Goal: Find contact information: Find contact information

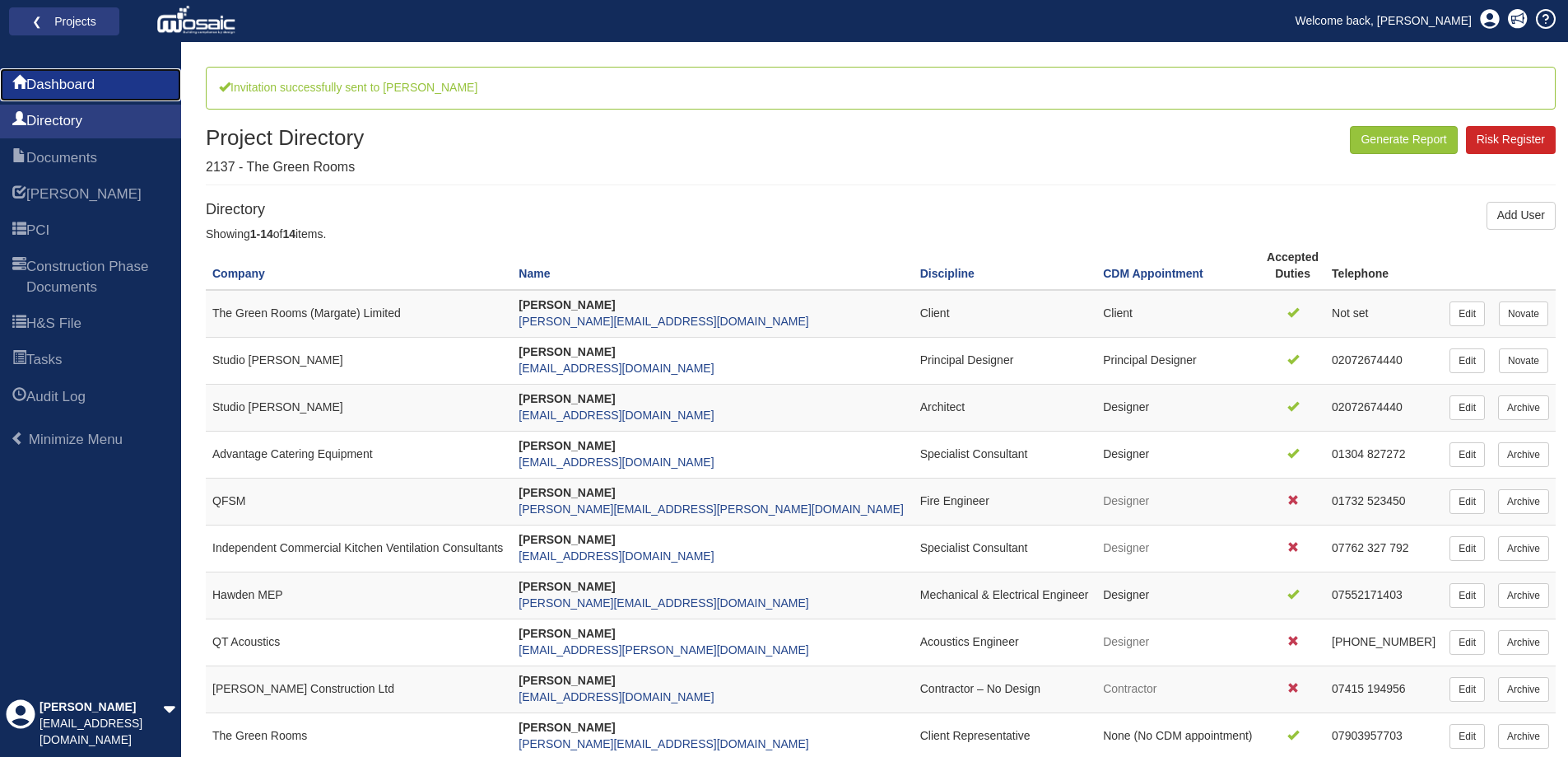
click at [70, 87] on span "Dashboard" at bounding box center [60, 85] width 68 height 20
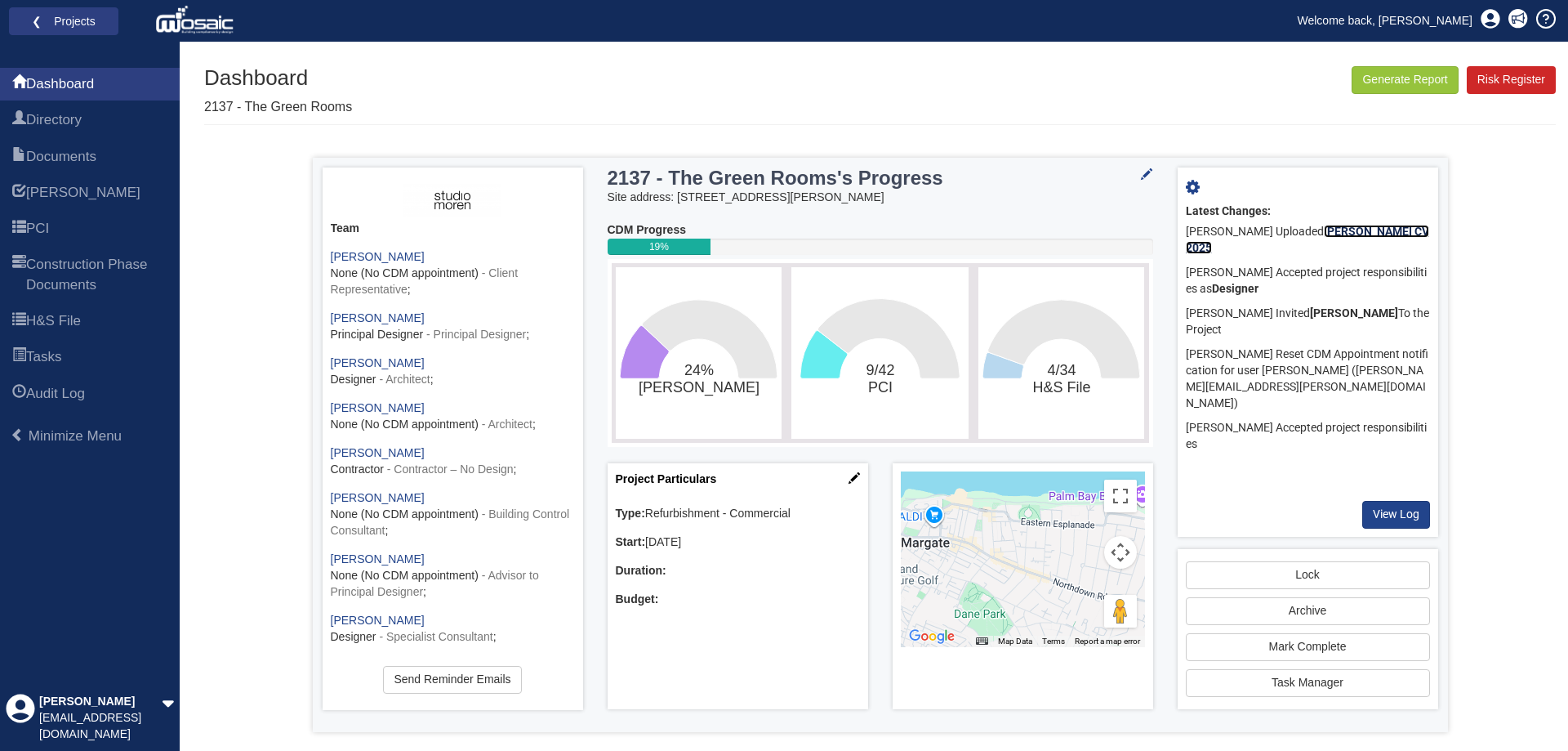
click at [1373, 229] on b "Paul Robinson CV 2025" at bounding box center [1308, 240] width 243 height 30
click at [82, 123] on span "Directory" at bounding box center [54, 120] width 56 height 20
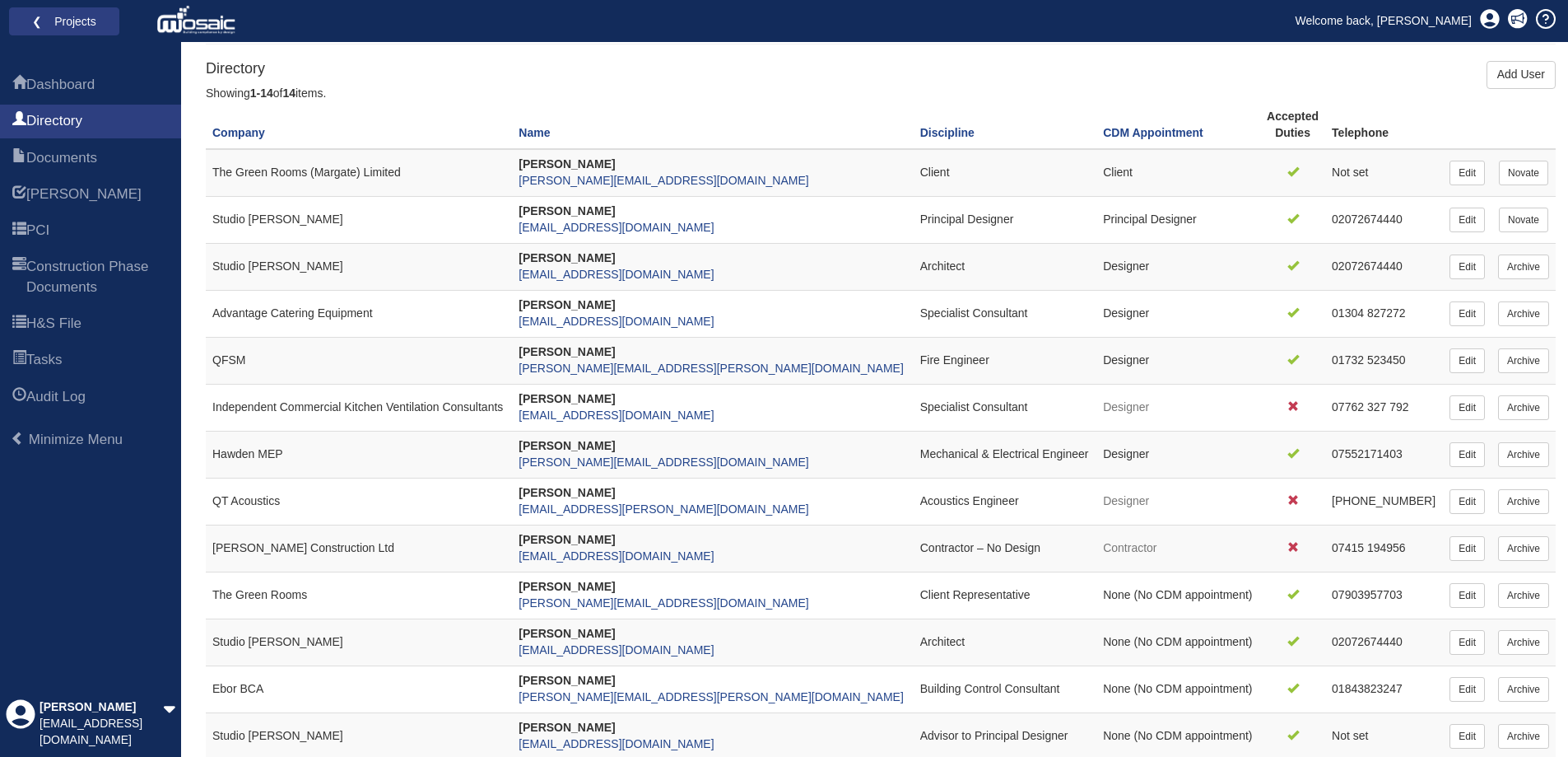
scroll to position [82, 0]
click at [79, 81] on span "Dashboard" at bounding box center [60, 85] width 68 height 20
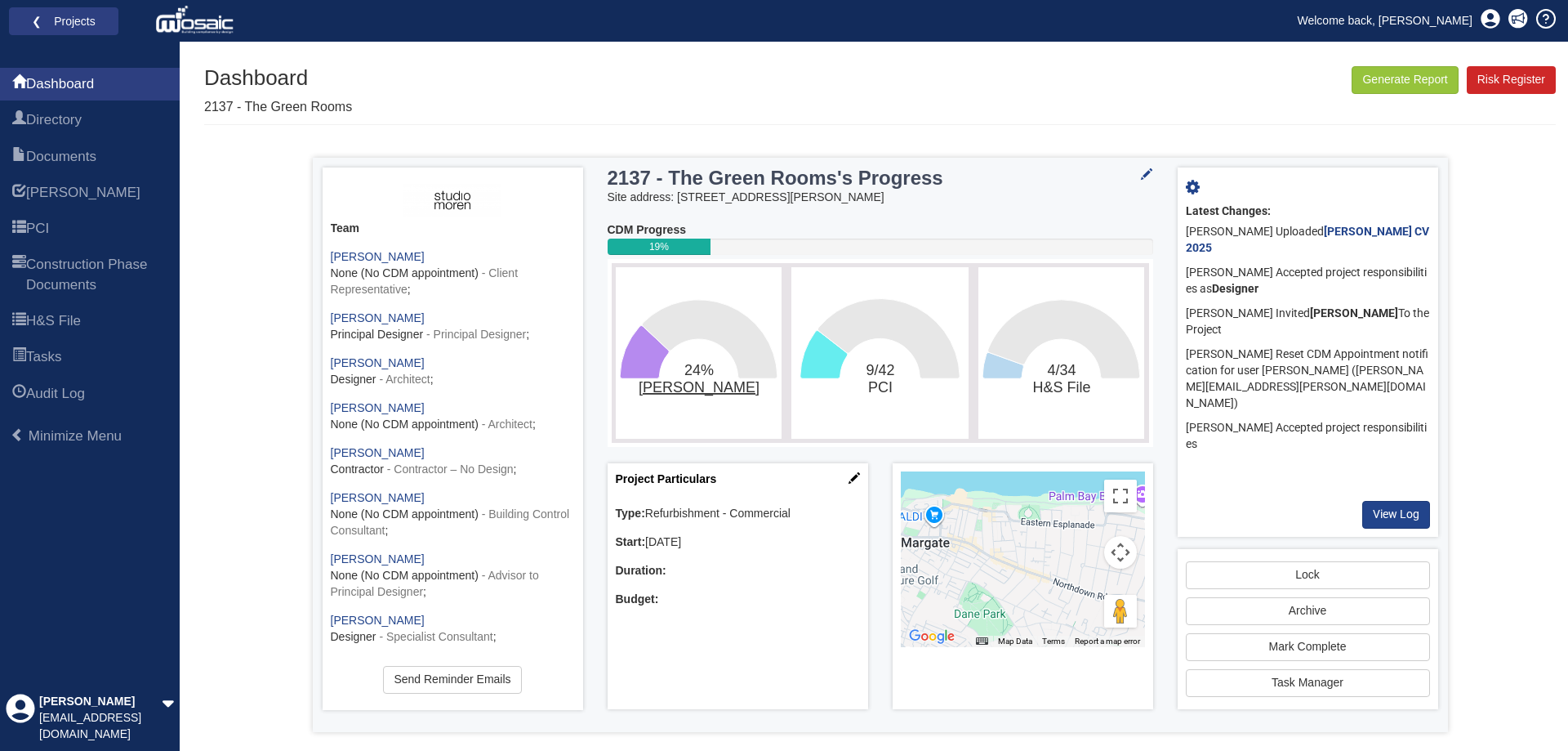
click at [686, 385] on tspan "[PERSON_NAME]" at bounding box center [698, 388] width 121 height 17
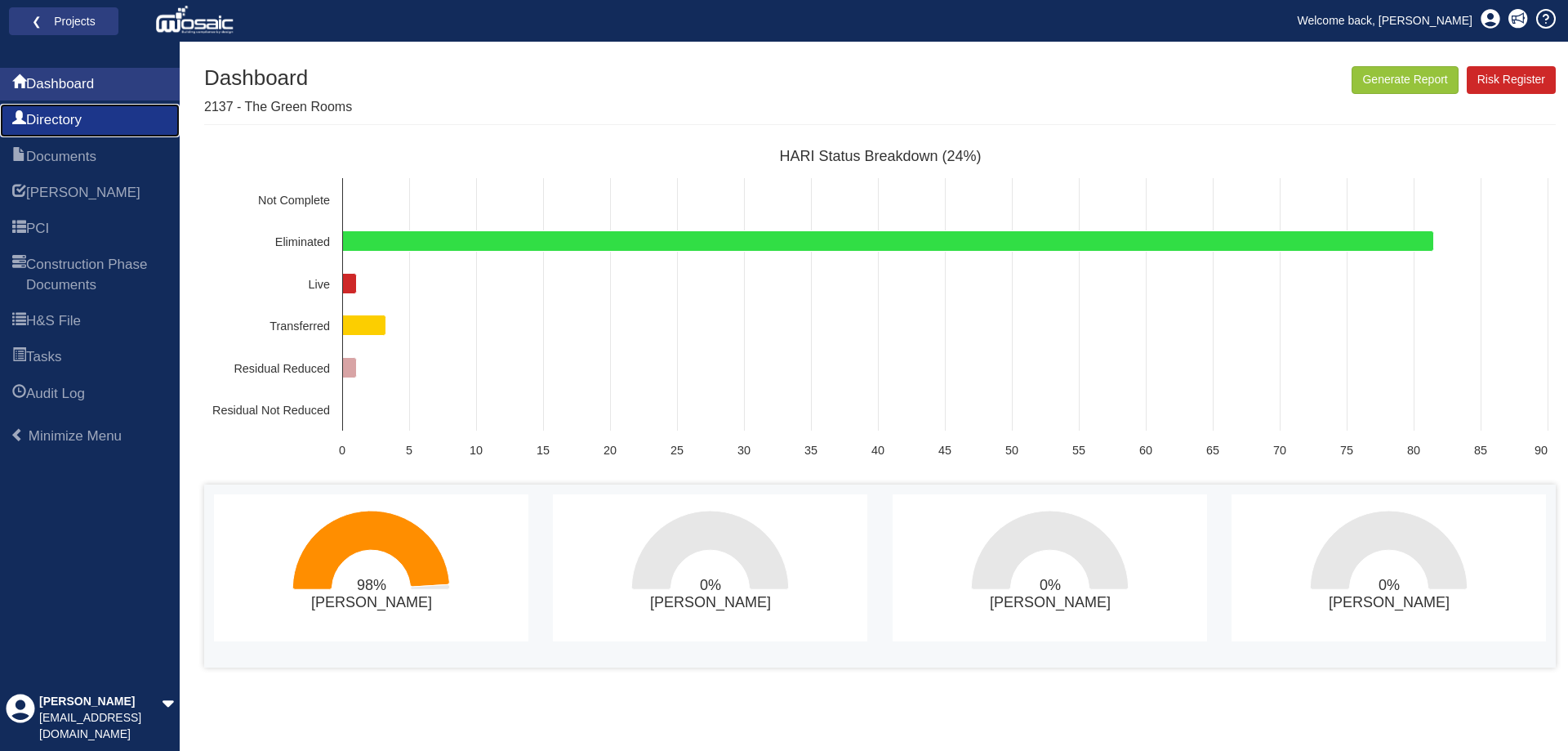
click at [82, 122] on span "Directory" at bounding box center [54, 120] width 56 height 20
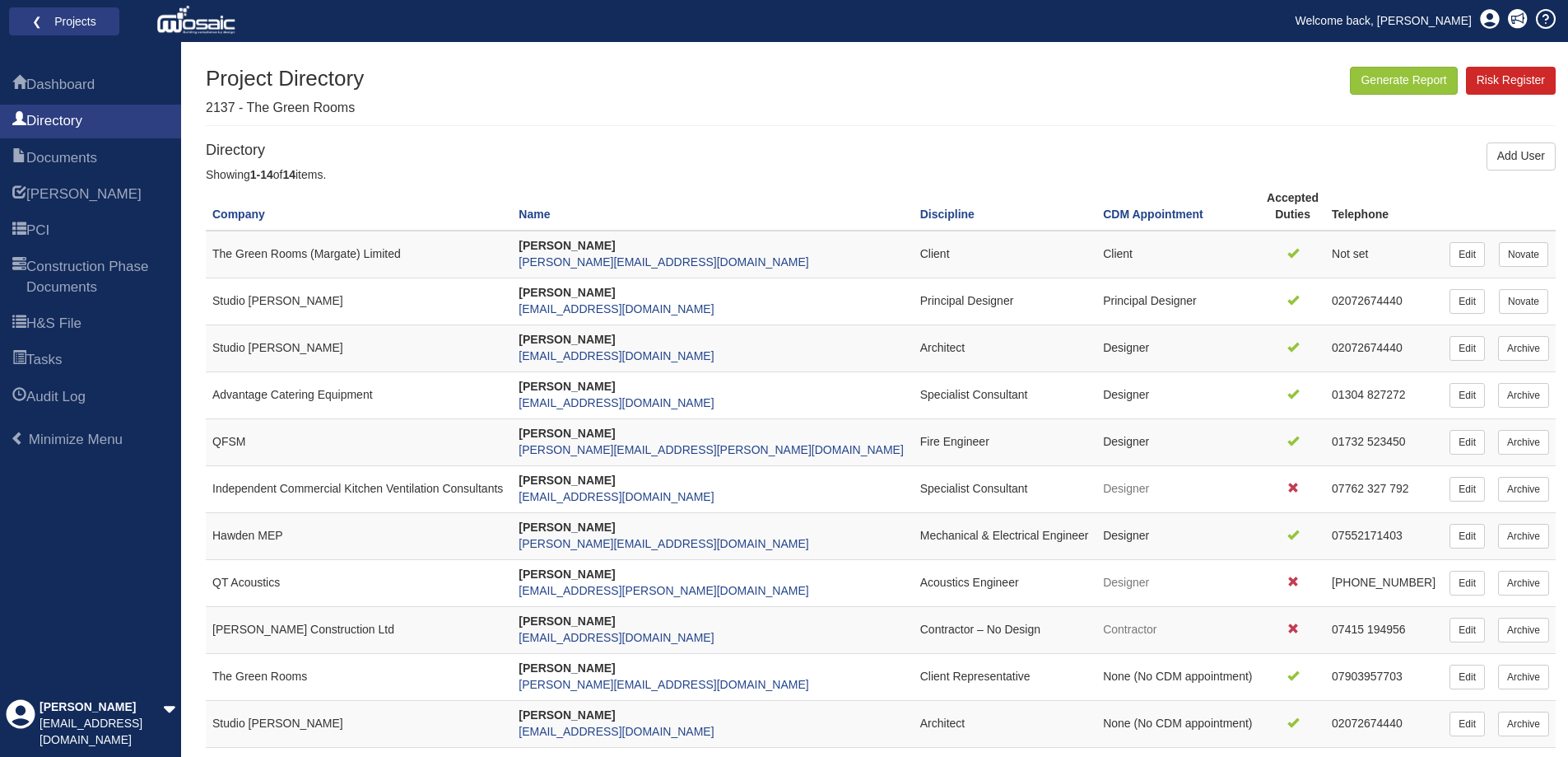
drag, startPoint x: 566, startPoint y: 434, endPoint x: 664, endPoint y: 432, distance: 98.0
click at [664, 432] on td "[PERSON_NAME] [PERSON_NAME][EMAIL_ADDRESS][PERSON_NAME][DOMAIN_NAME]" at bounding box center [712, 443] width 401 height 47
click at [991, 112] on div "Project Directory 2137 - The Green Rooms Generate Report Risk Register" at bounding box center [880, 95] width 1350 height 59
